Goal: Task Accomplishment & Management: Manage account settings

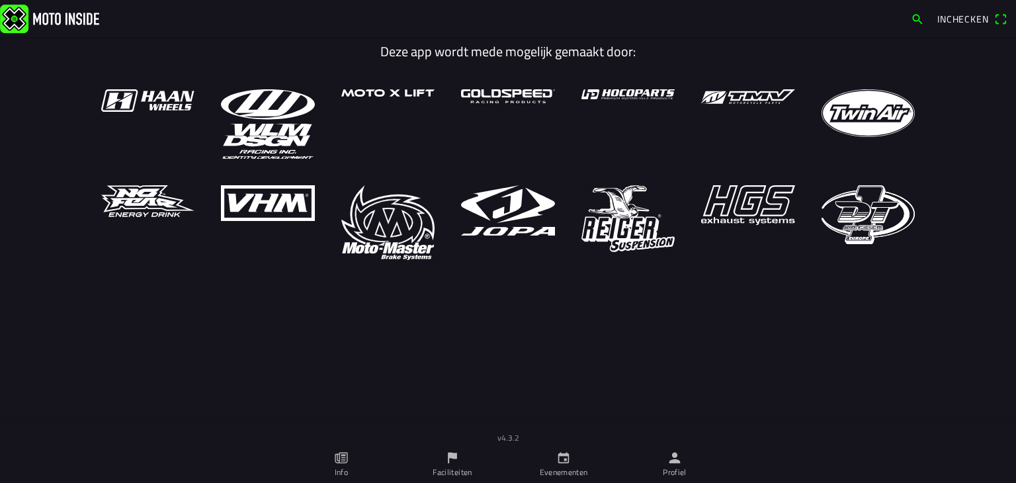
click at [677, 461] on icon "person" at bounding box center [674, 457] width 11 height 11
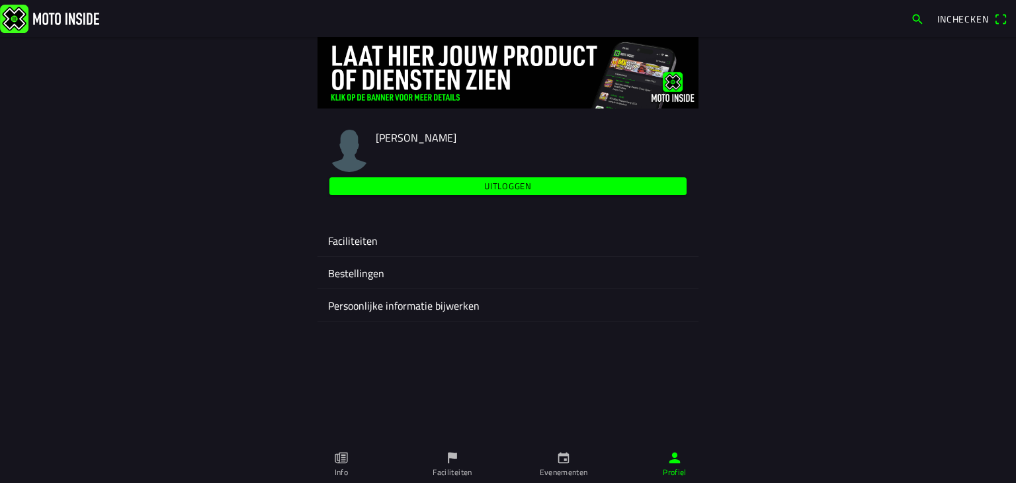
click at [365, 237] on ion-label "Faciliteiten" at bounding box center [508, 241] width 360 height 16
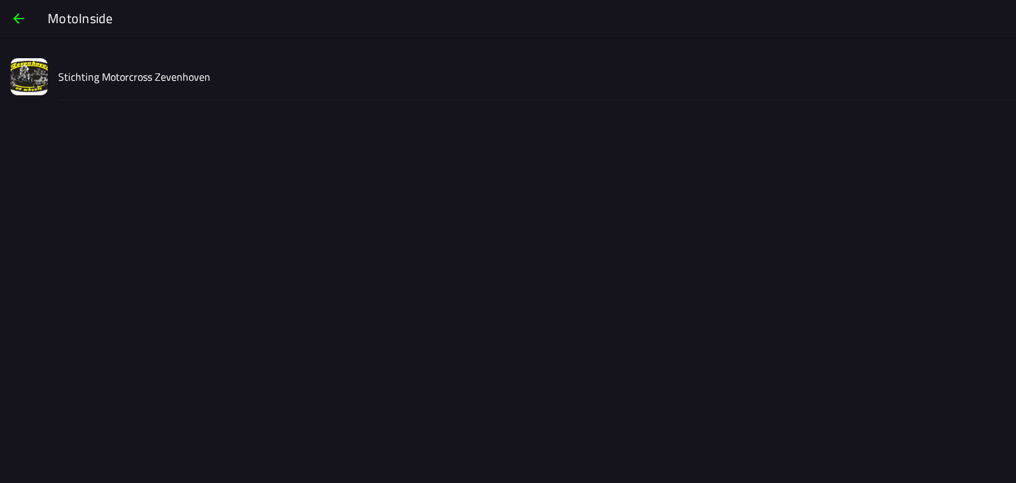
click at [0, 0] on slot "Stichting Motorcross Zevenhoven" at bounding box center [0, 0] width 0 height 0
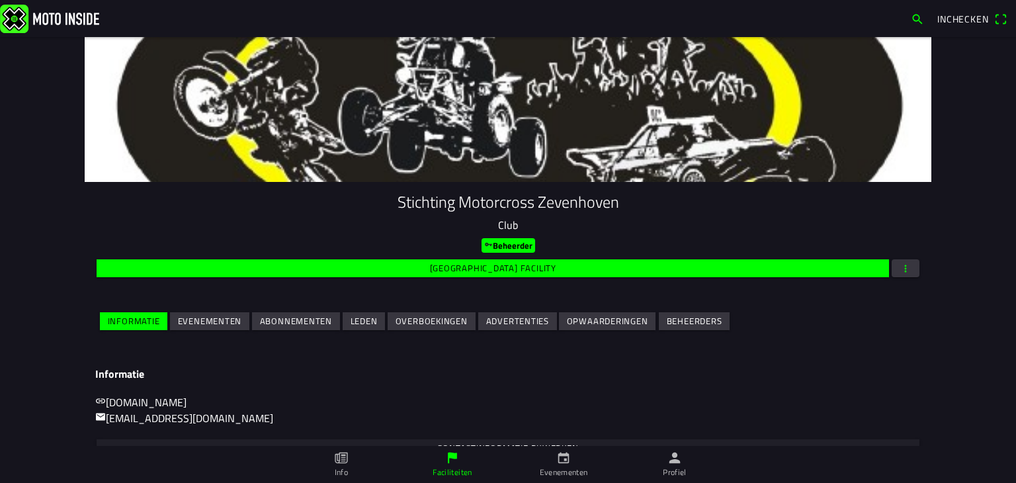
click at [0, 0] on slot "Evenementen" at bounding box center [0, 0] width 0 height 0
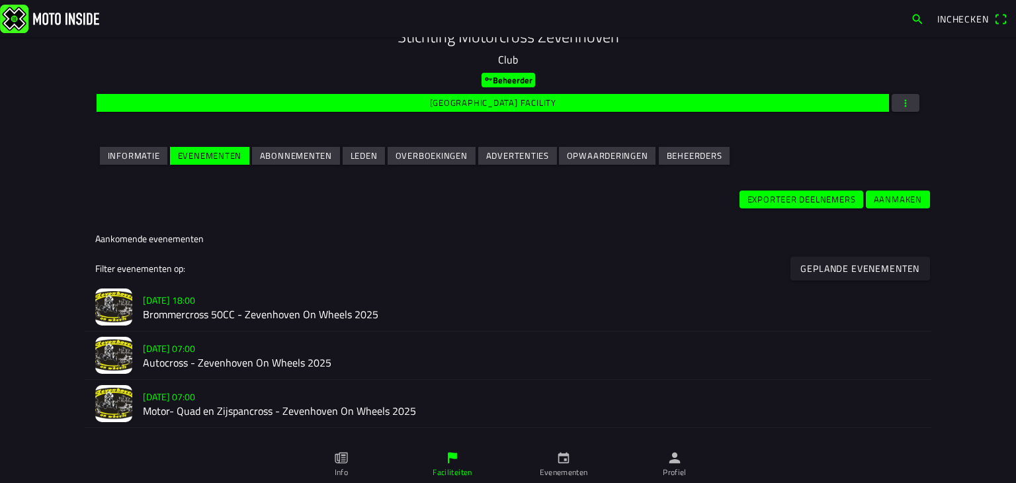
scroll to position [198, 0]
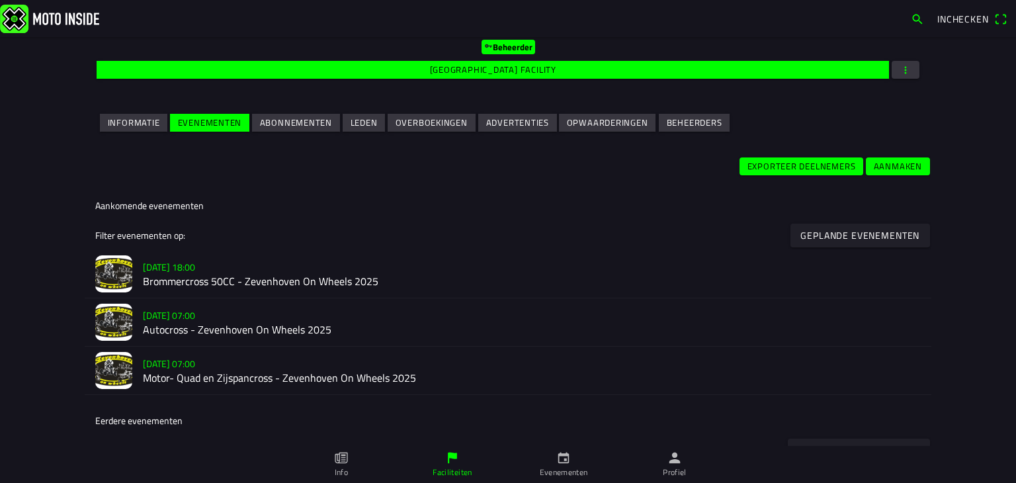
click at [0, 0] on slot "[DATE] 07:00" at bounding box center [0, 0] width 0 height 0
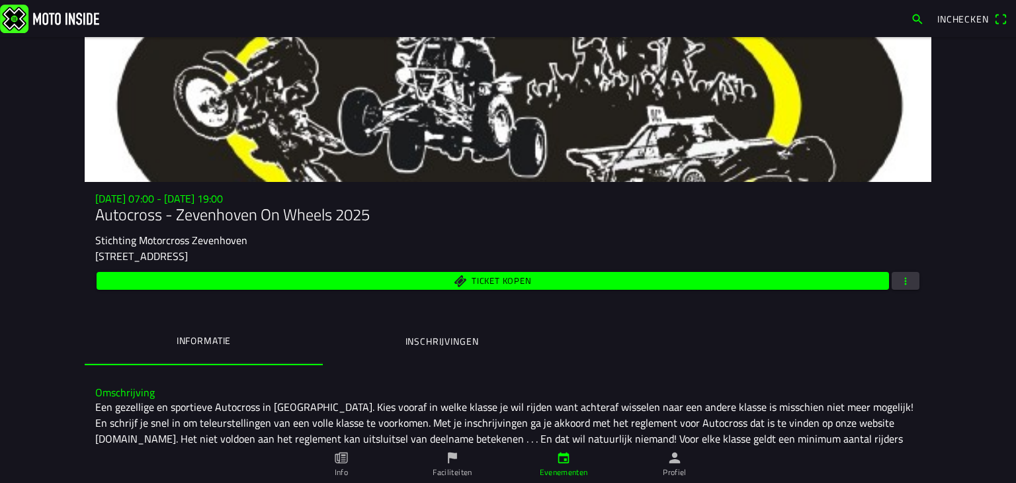
click at [413, 345] on ion-label "Inschrijvingen" at bounding box center [442, 341] width 73 height 15
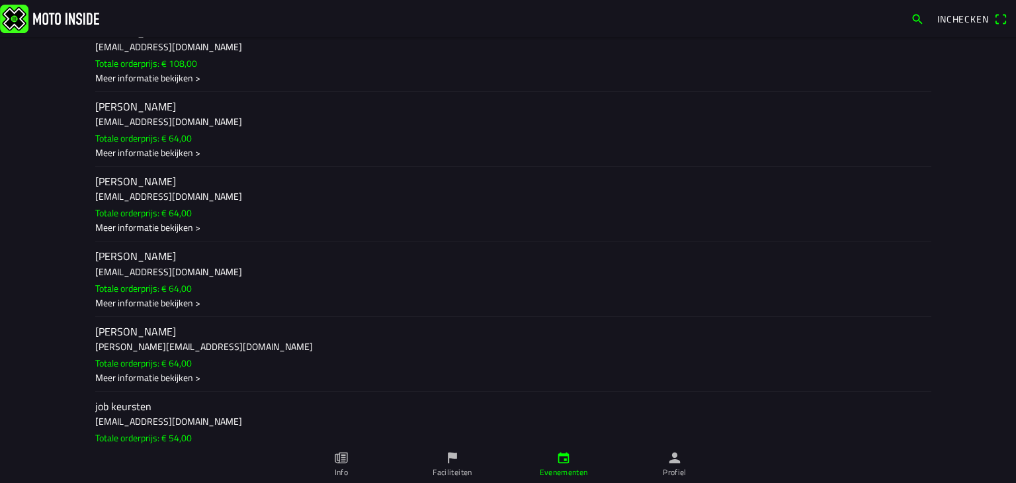
scroll to position [5160, 0]
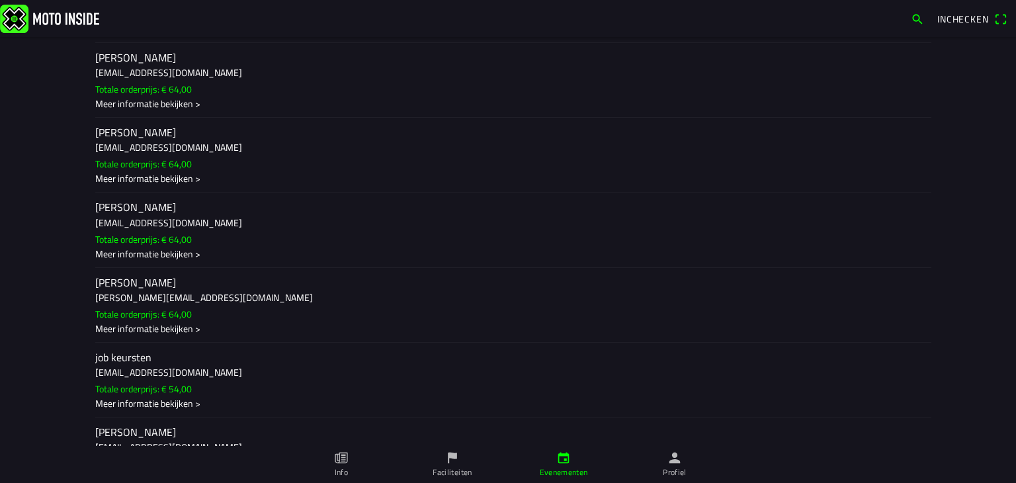
click at [159, 186] on div "Meer informatie bekijken >" at bounding box center [508, 179] width 826 height 14
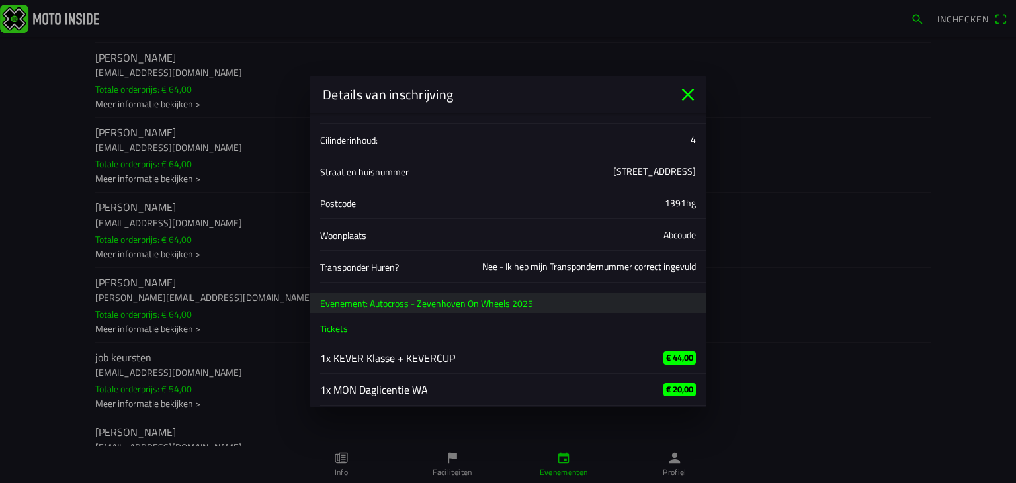
scroll to position [420, 0]
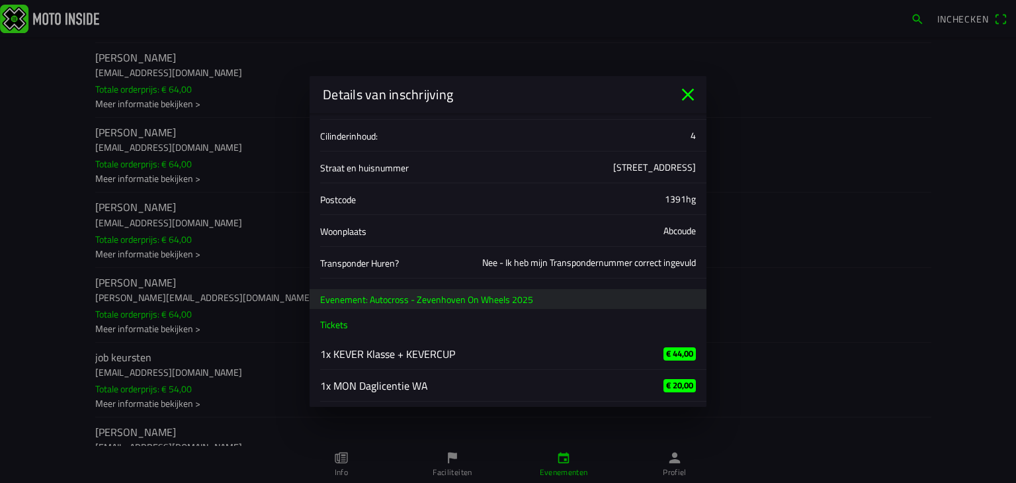
click at [687, 91] on icon "close" at bounding box center [687, 94] width 21 height 21
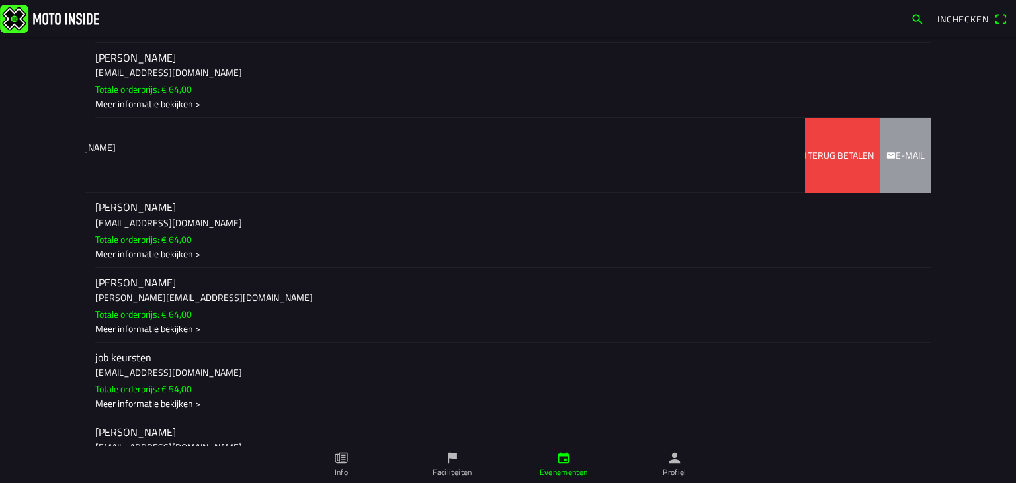
drag, startPoint x: 143, startPoint y: 233, endPoint x: 10, endPoint y: 234, distance: 133.0
click at [11, 234] on main "[DATE] 07:00 - [DATE] 19:00 Autocross - Zevenhoven On Wheels 2025 Stichting Mot…" at bounding box center [508, 260] width 1016 height 446
click at [810, 193] on span "Terug betalen" at bounding box center [835, 155] width 75 height 75
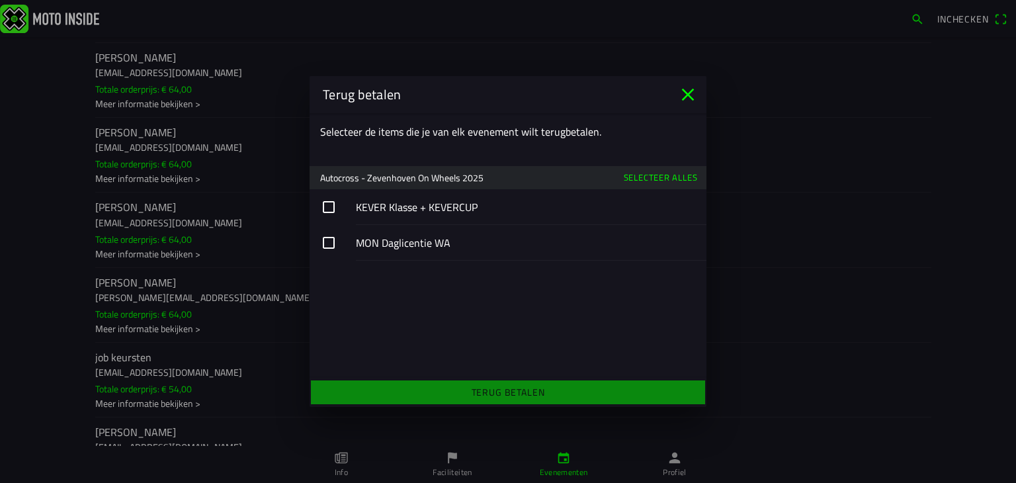
click at [0, 0] on slot "Selecteer alles" at bounding box center [0, 0] width 0 height 0
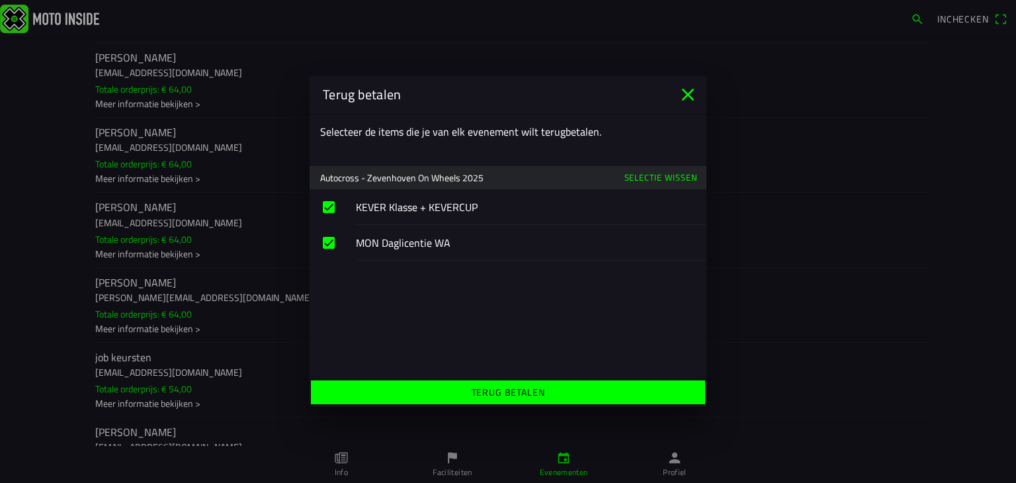
click at [0, 0] on slot "Terug betalen" at bounding box center [0, 0] width 0 height 0
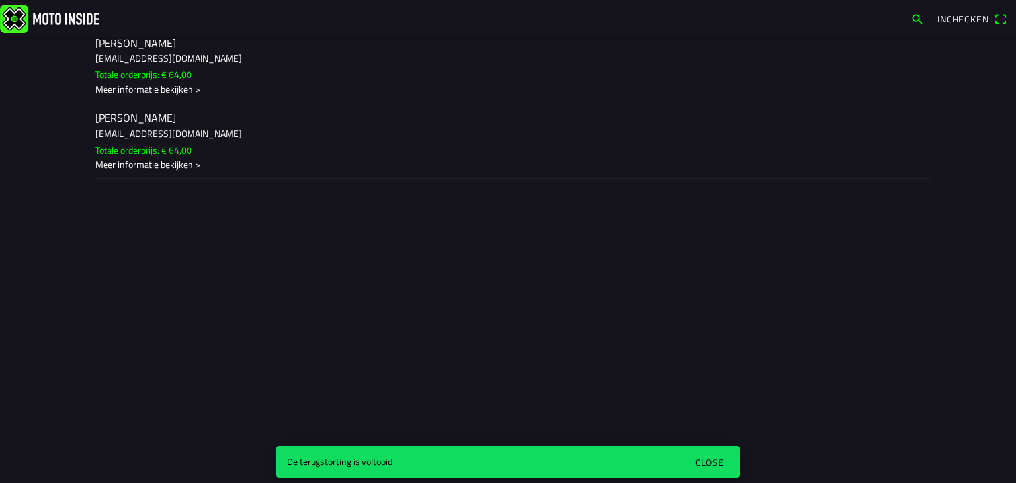
scroll to position [0, 0]
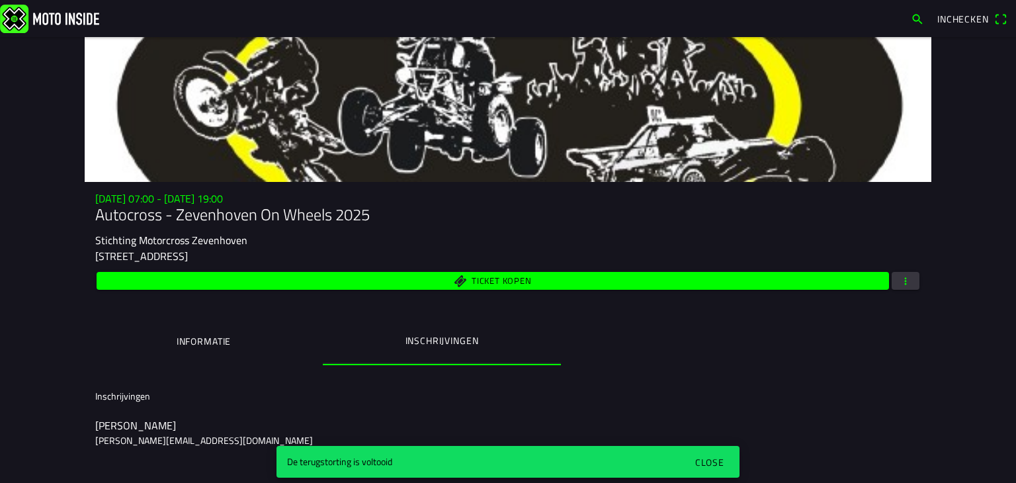
click at [708, 465] on div "Close" at bounding box center [709, 462] width 29 height 14
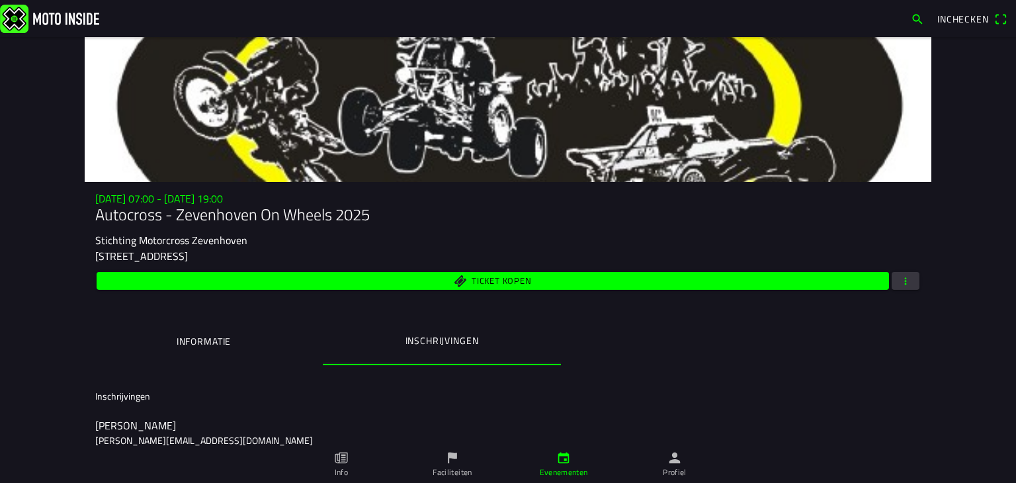
click at [1000, 18] on span "Inchecken" at bounding box center [971, 19] width 69 height 21
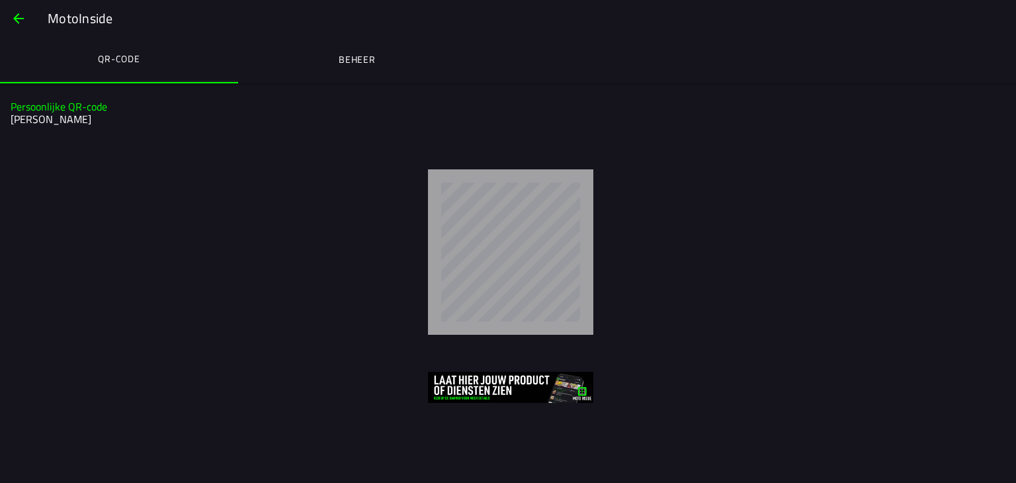
click at [353, 59] on ion-label "Beheer" at bounding box center [357, 59] width 37 height 15
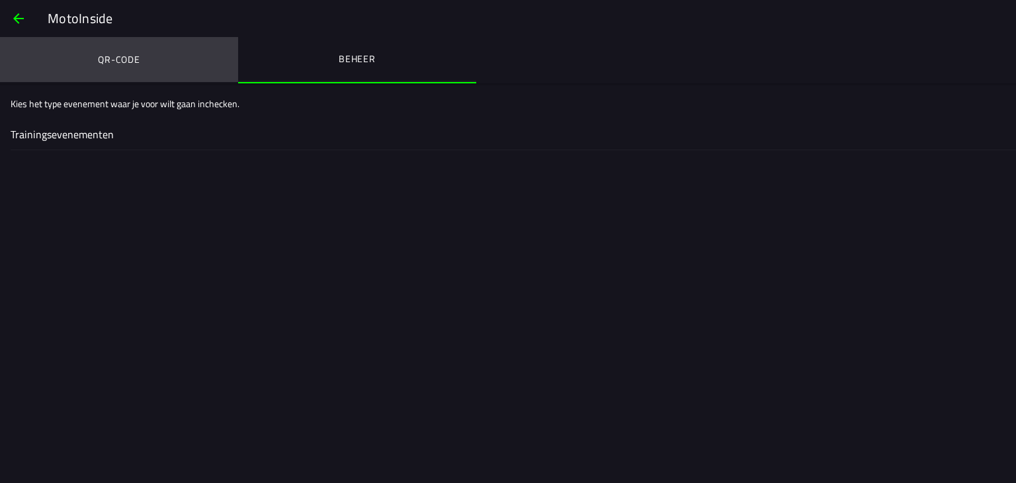
click at [108, 56] on ion-label "QR-code" at bounding box center [119, 59] width 42 height 15
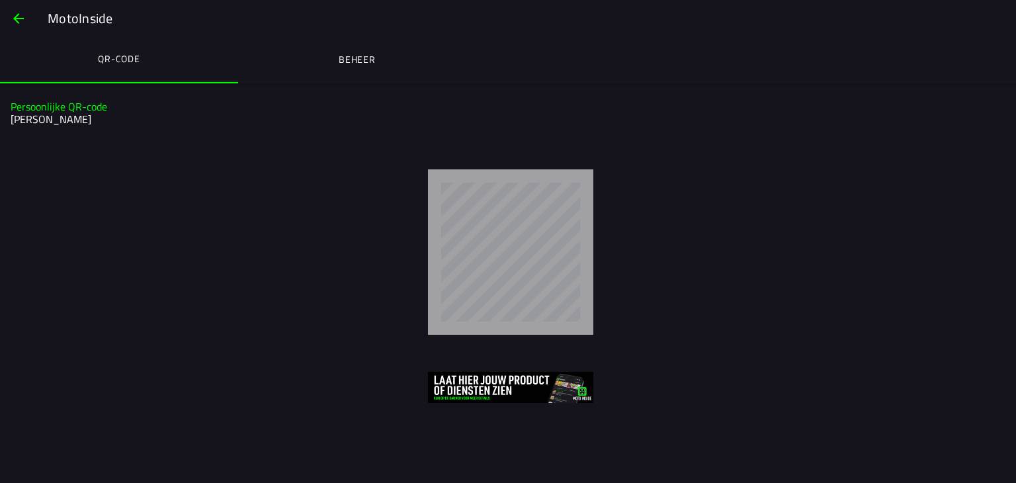
click at [11, 19] on span "button" at bounding box center [19, 19] width 16 height 32
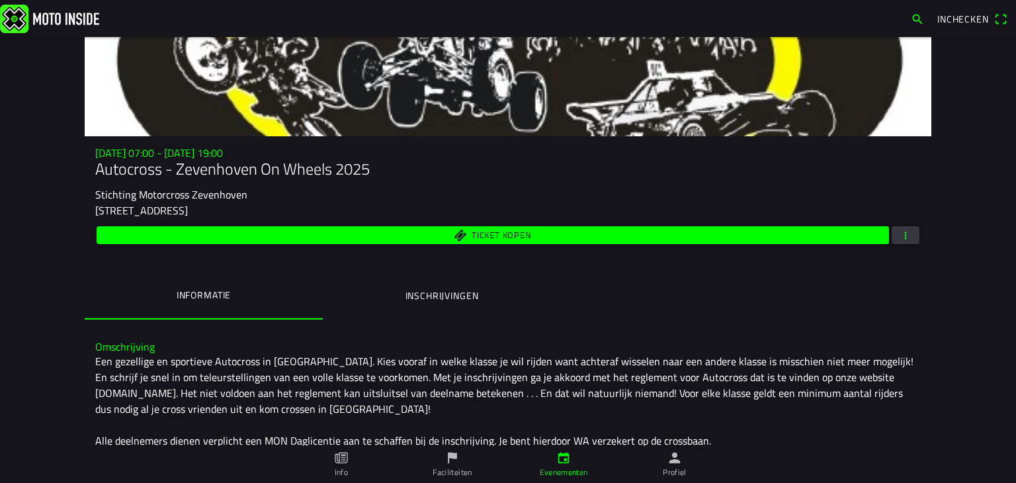
scroll to position [66, 0]
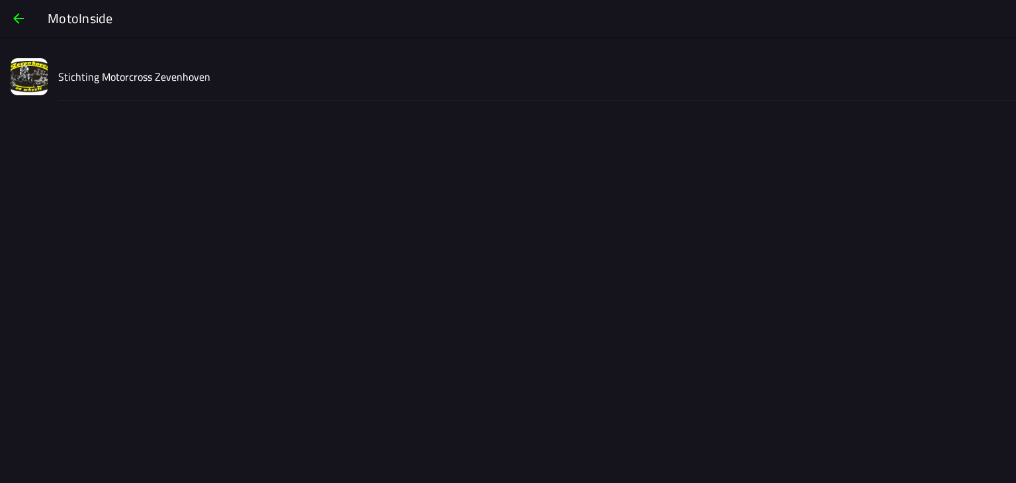
click at [0, 0] on slot "Stichting Motorcross Zevenhoven" at bounding box center [0, 0] width 0 height 0
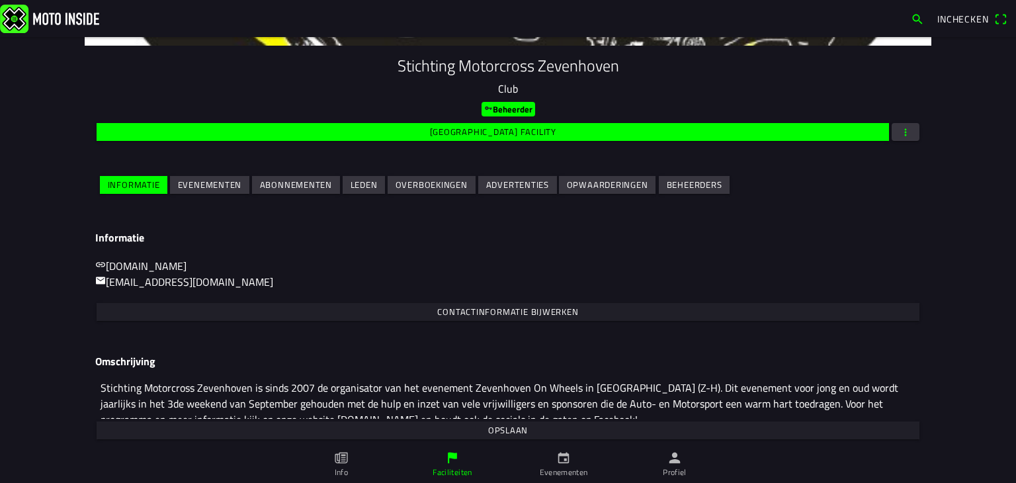
scroll to position [143, 0]
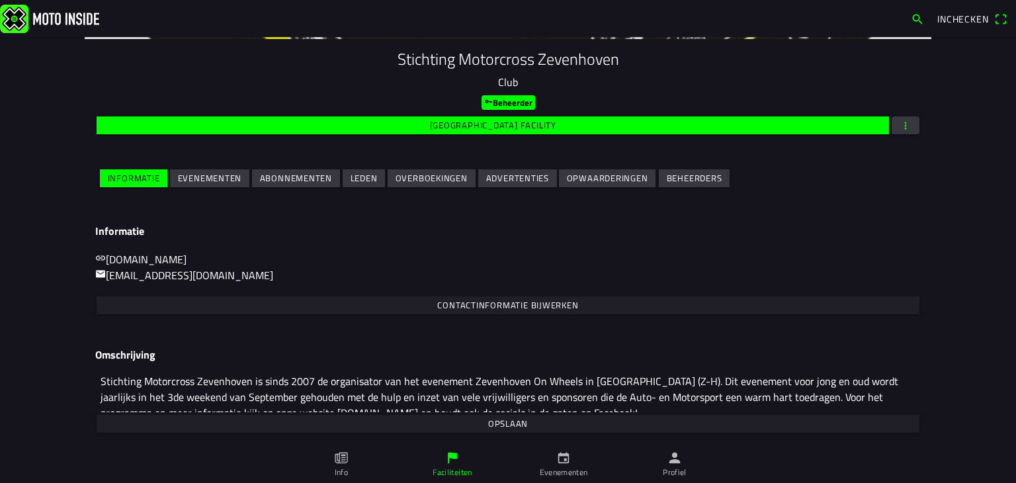
click at [0, 0] on slot "Evenementen" at bounding box center [0, 0] width 0 height 0
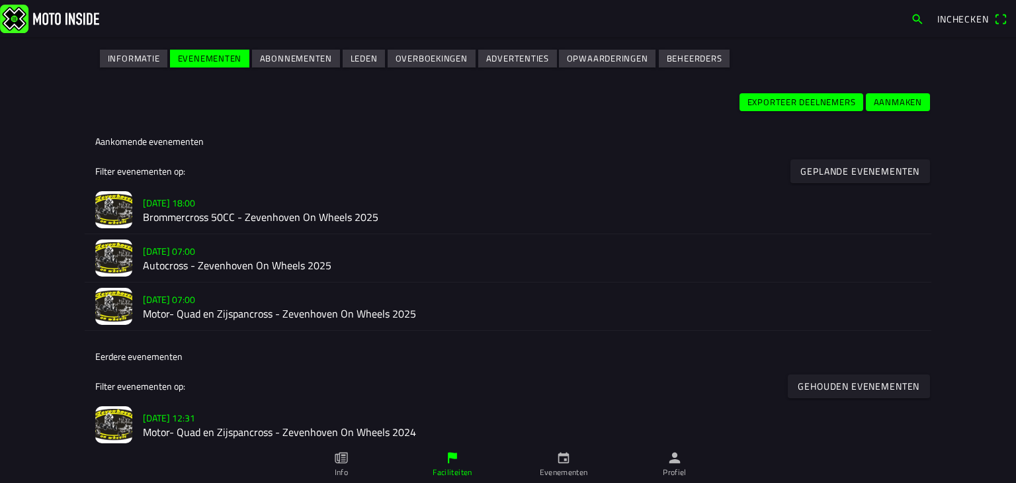
scroll to position [265, 0]
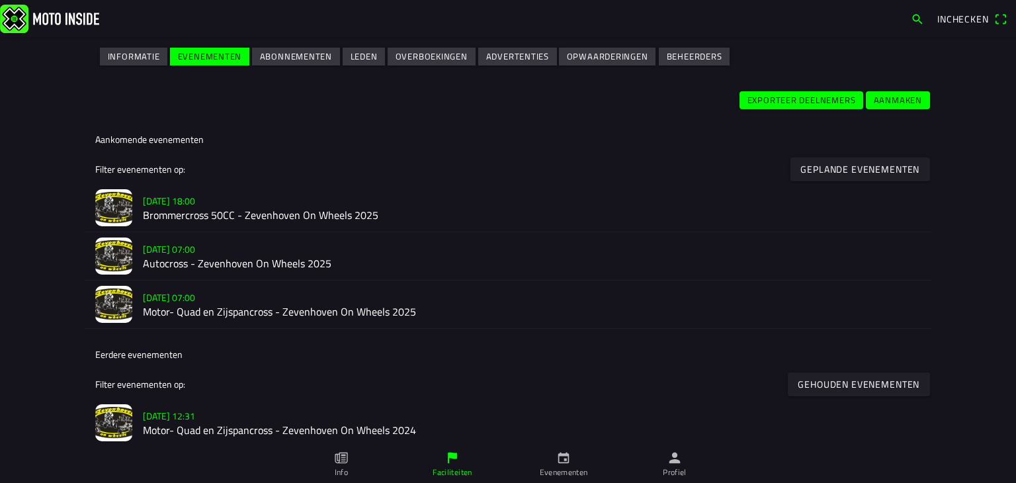
click at [0, 0] on slot "[DATE] 18:00" at bounding box center [0, 0] width 0 height 0
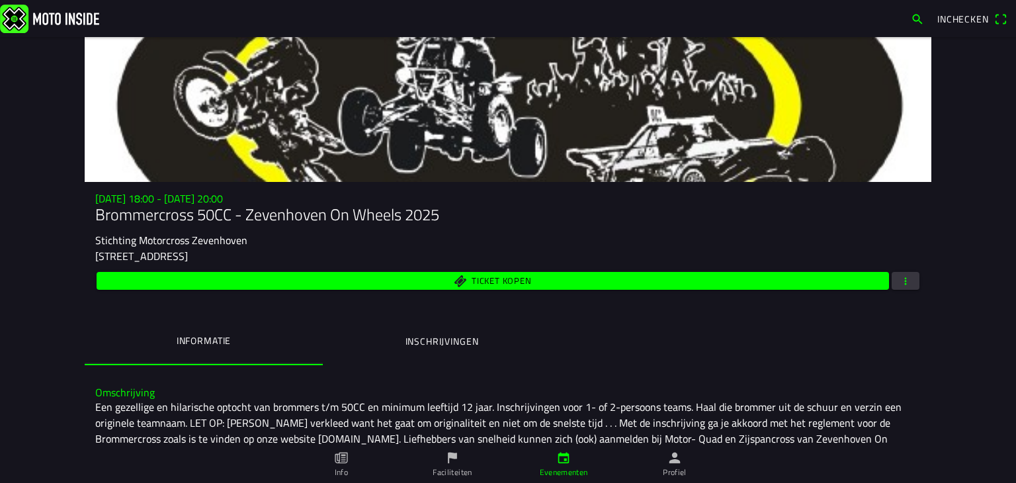
click at [954, 17] on span "Inchecken" at bounding box center [963, 19] width 52 height 14
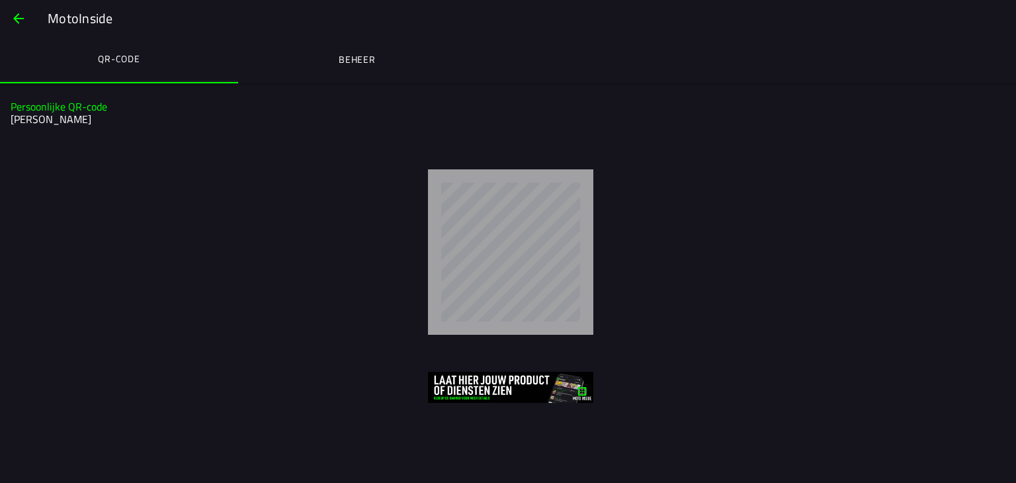
click at [21, 11] on span "button" at bounding box center [19, 19] width 16 height 32
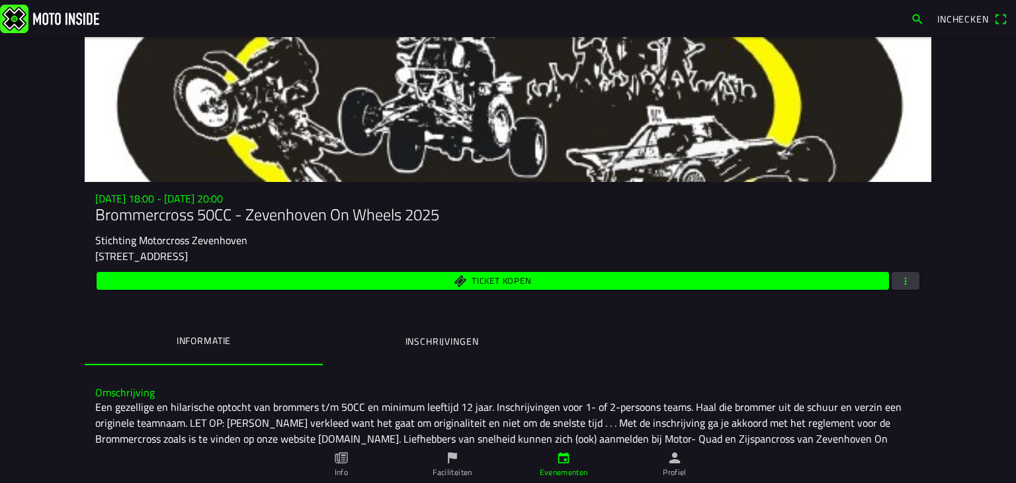
click at [1000, 21] on span "Inchecken" at bounding box center [971, 19] width 69 height 21
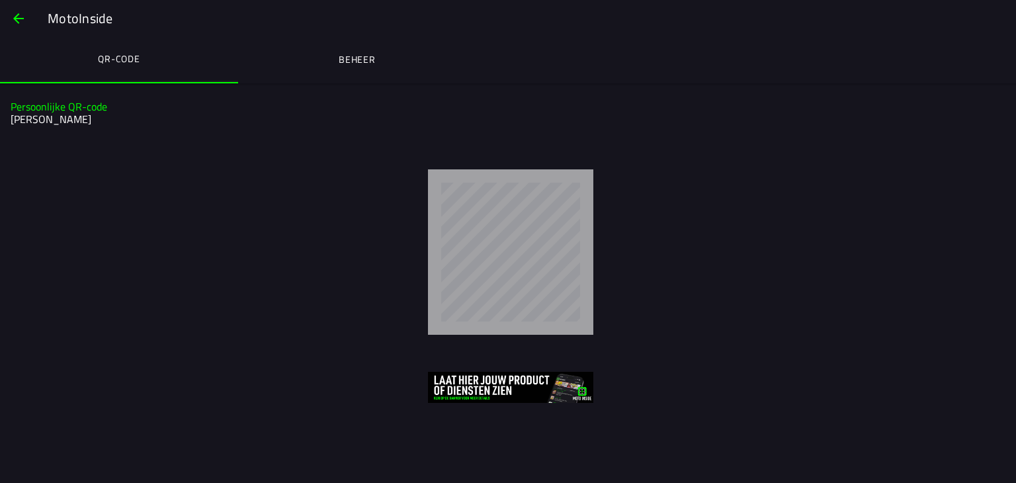
click at [19, 17] on span "button" at bounding box center [19, 19] width 16 height 32
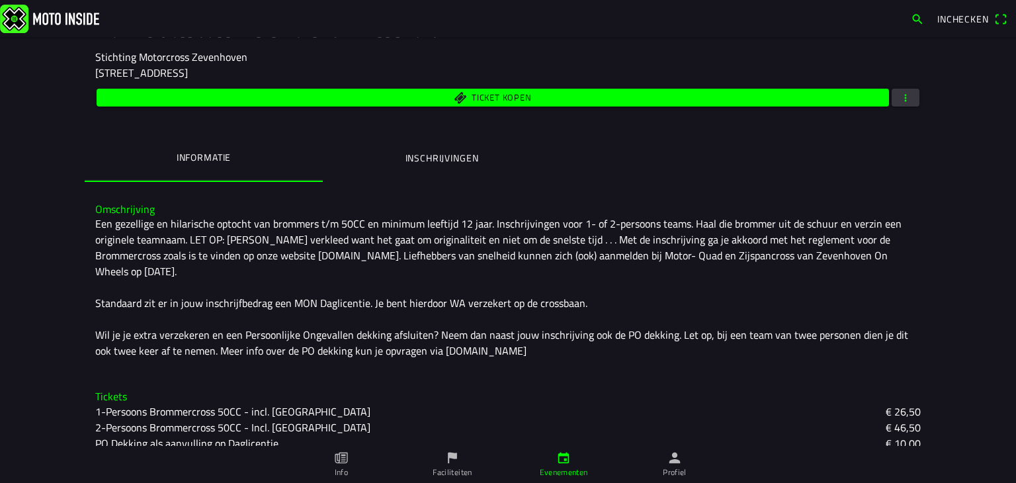
scroll to position [198, 0]
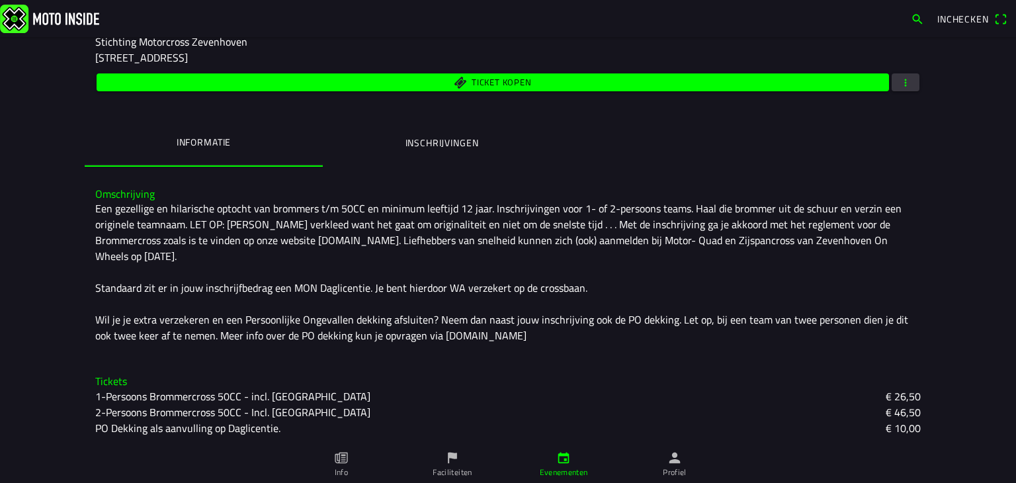
click at [669, 458] on icon "person" at bounding box center [674, 458] width 15 height 15
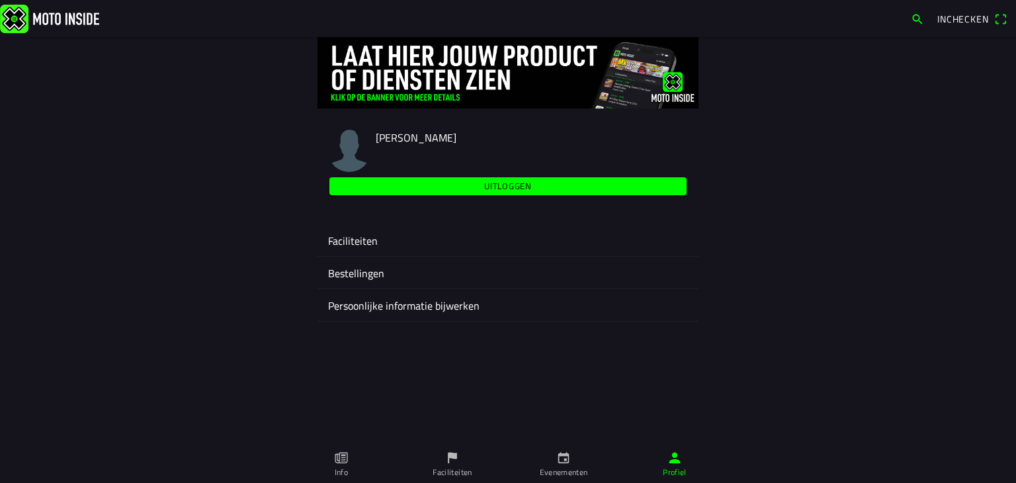
click at [374, 270] on ion-label "Bestellingen" at bounding box center [508, 273] width 360 height 16
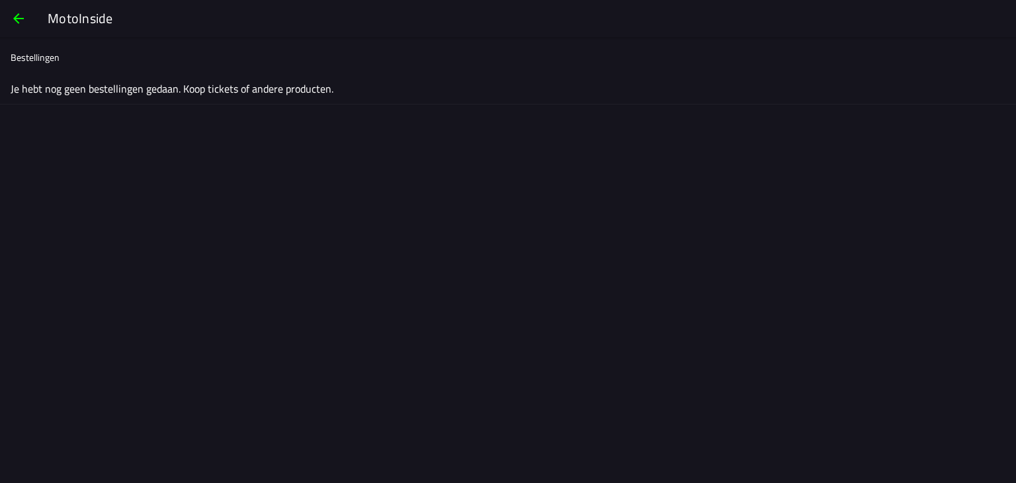
click at [16, 18] on span "button" at bounding box center [19, 19] width 16 height 32
